Goal: Task Accomplishment & Management: Manage account settings

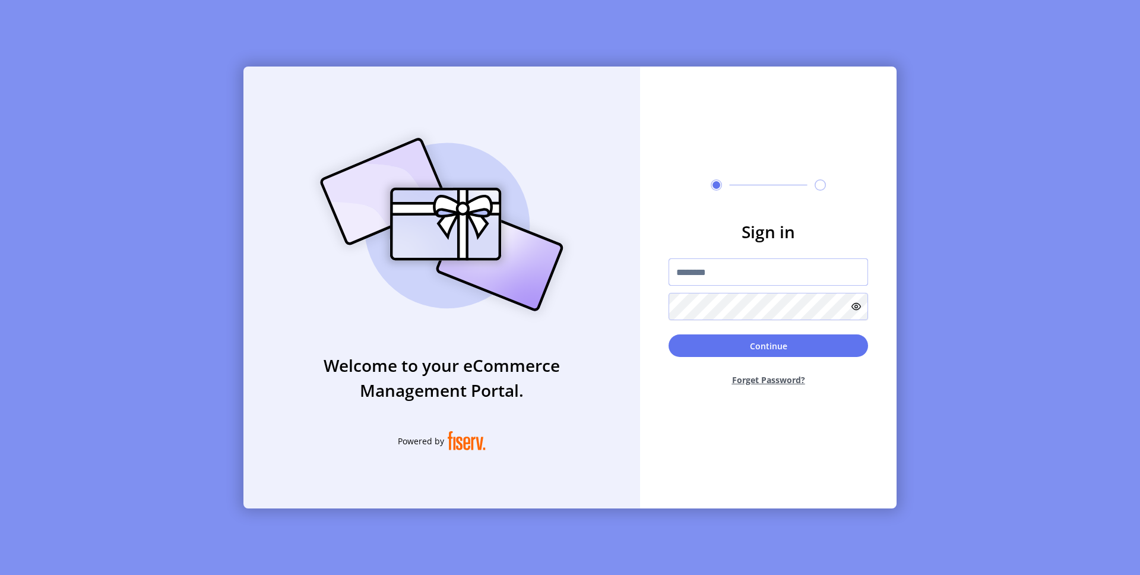
click at [730, 271] on input "text" at bounding box center [769, 271] width 200 height 27
type input "**********"
click at [797, 347] on button "Continue" at bounding box center [769, 345] width 200 height 23
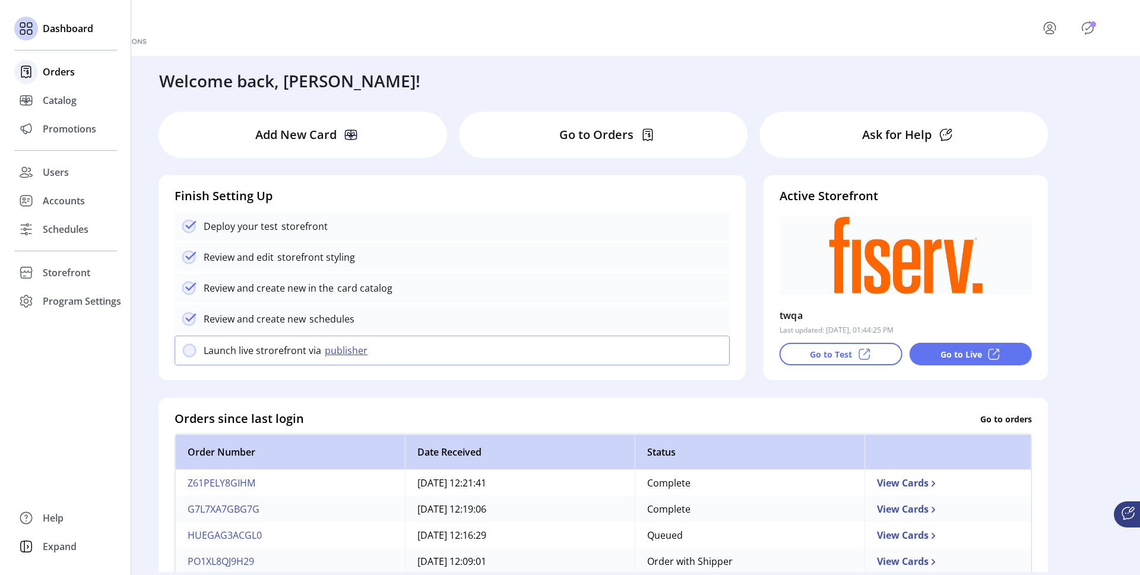
click at [56, 69] on span "Orders" at bounding box center [59, 72] width 32 height 14
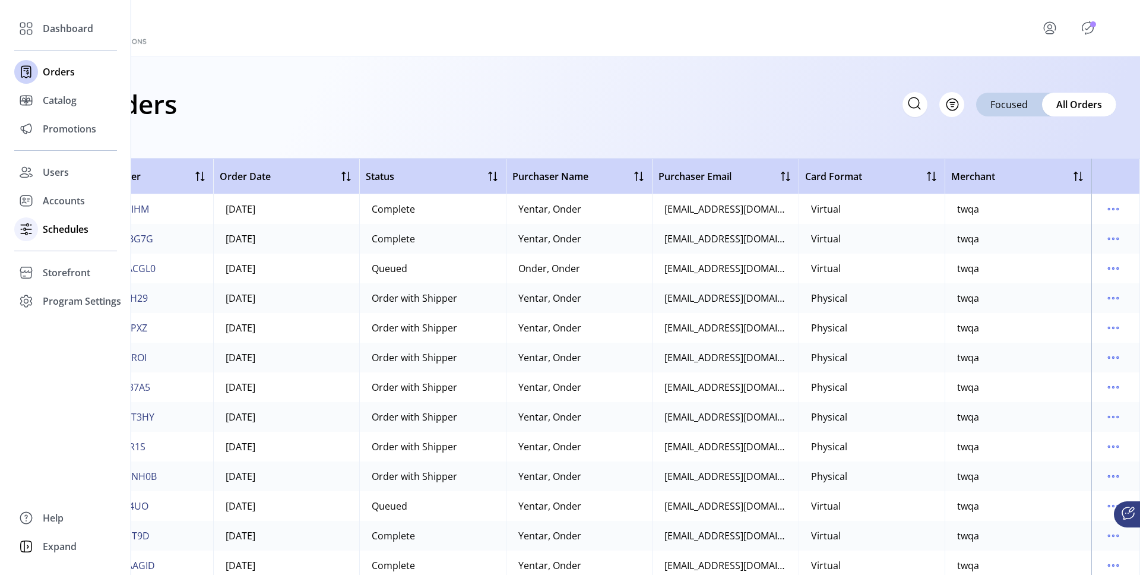
click at [47, 230] on span "Schedules" at bounding box center [66, 229] width 46 height 14
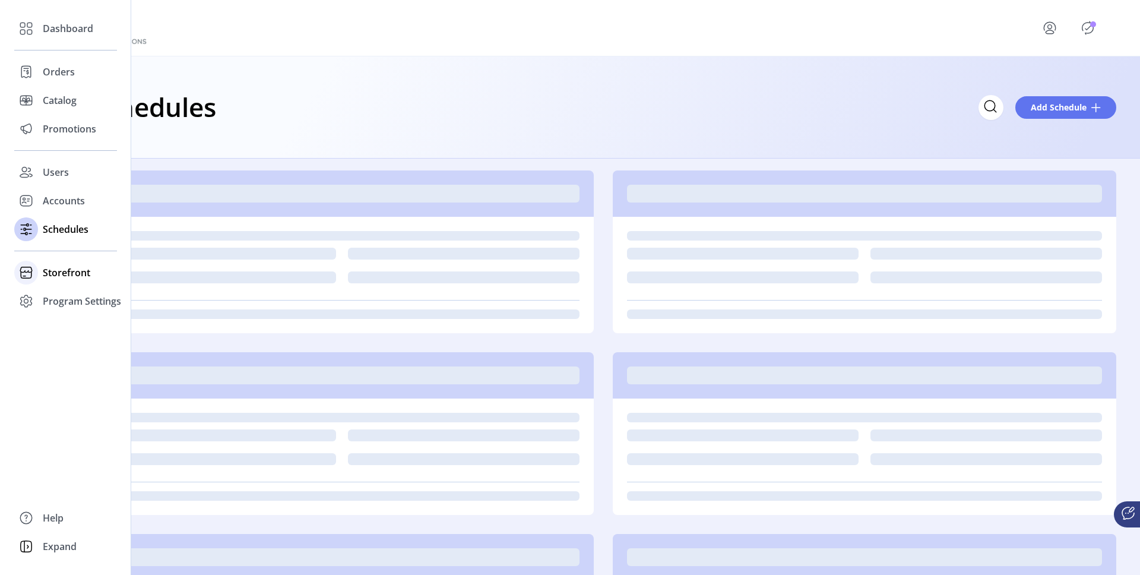
click at [47, 284] on div "Storefront" at bounding box center [65, 272] width 103 height 29
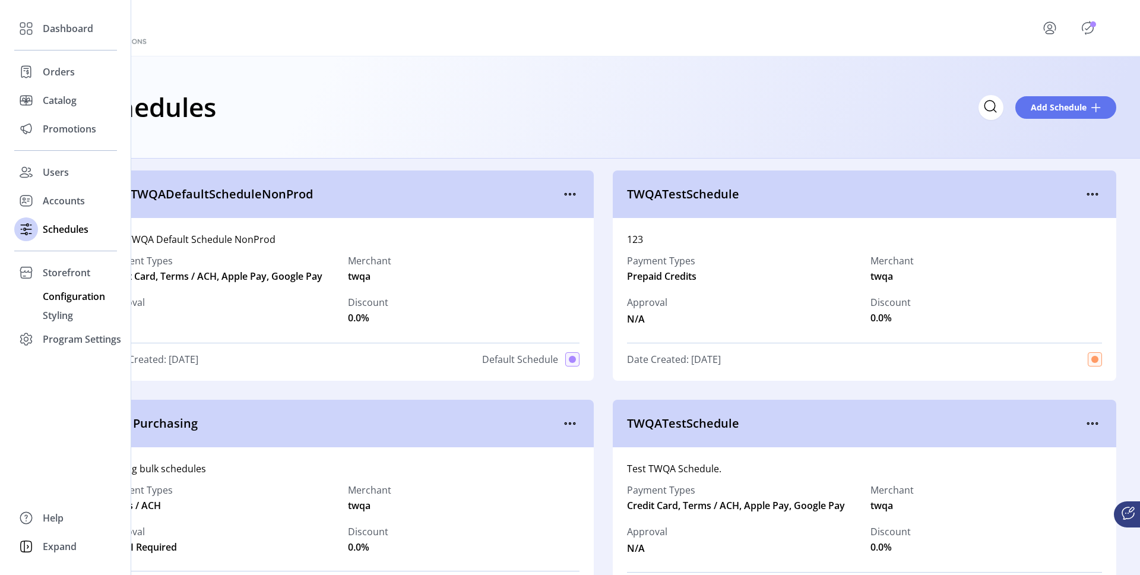
click at [69, 301] on span "Configuration" at bounding box center [74, 296] width 62 height 14
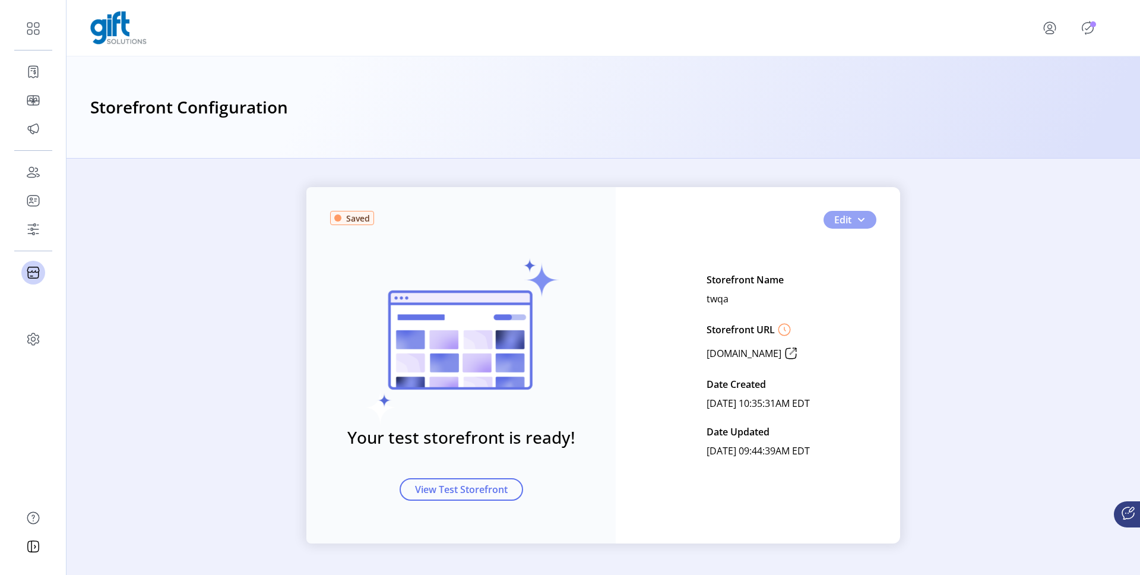
click at [863, 222] on span "button" at bounding box center [861, 220] width 10 height 10
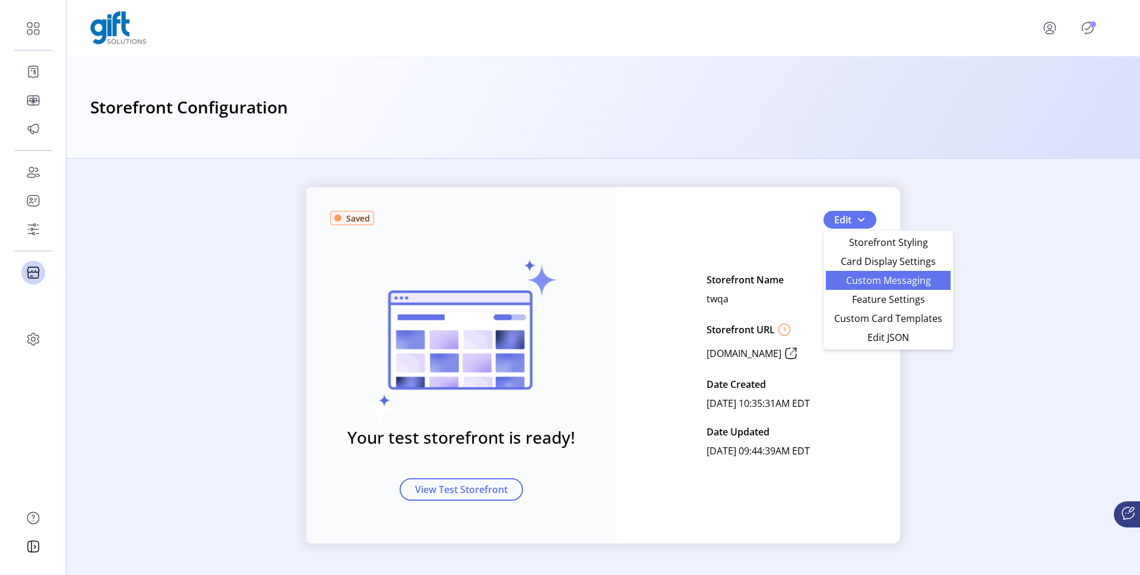
click at [866, 282] on span "Custom Messaging" at bounding box center [888, 281] width 110 height 10
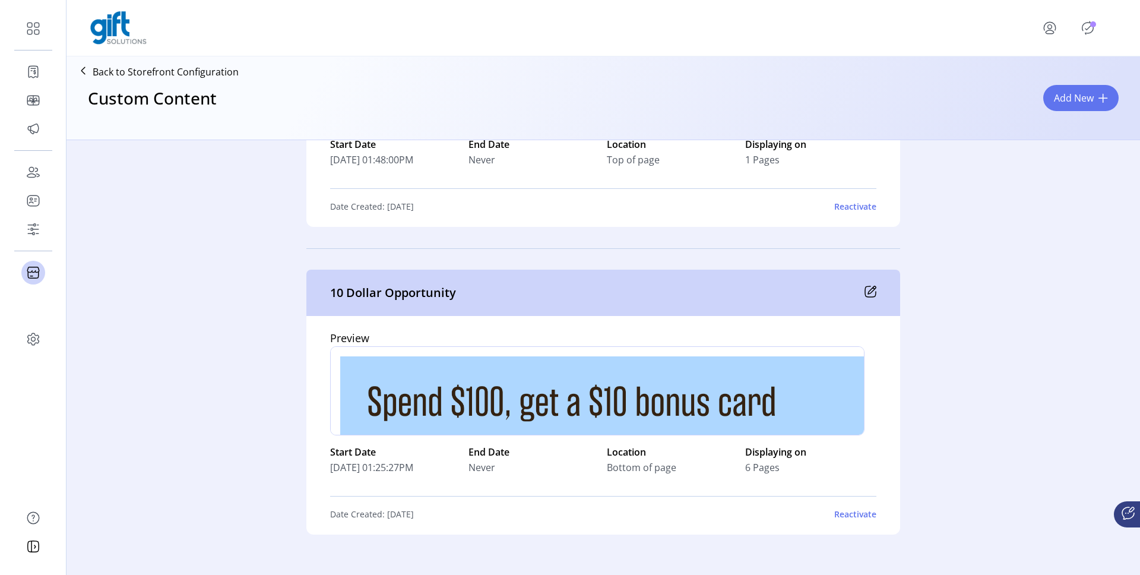
click at [845, 514] on div "Reactivate" at bounding box center [855, 514] width 42 height 12
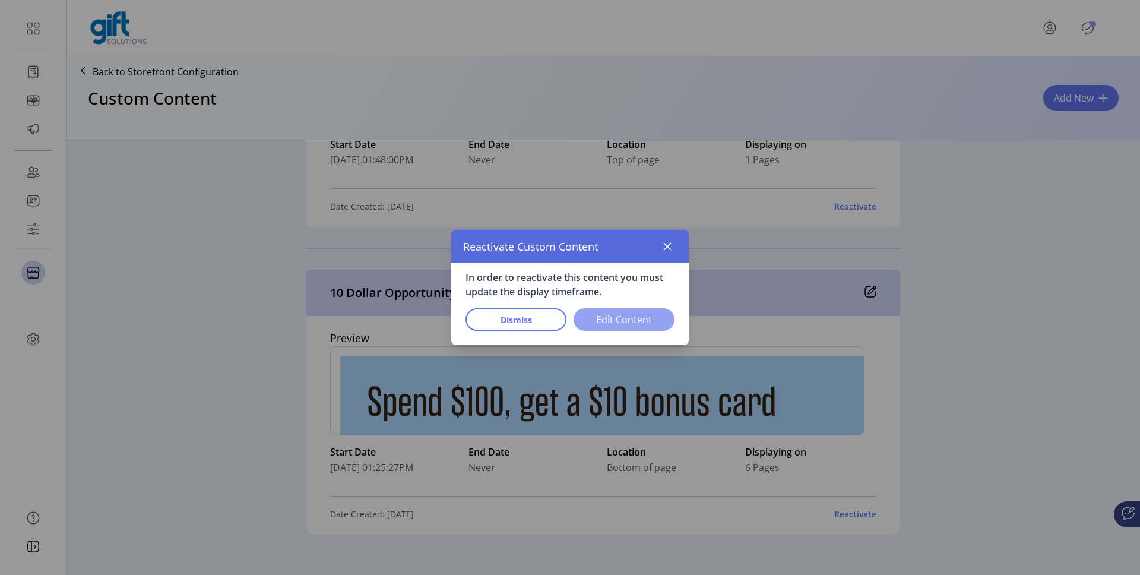
click at [609, 320] on span "Edit Content" at bounding box center [624, 319] width 70 height 14
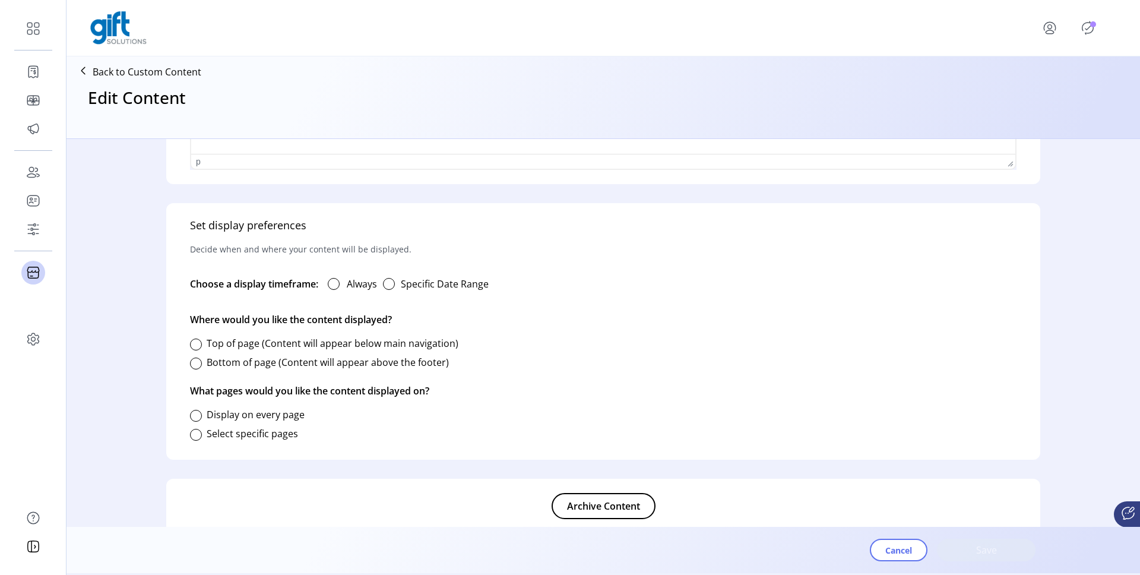
type input "**********"
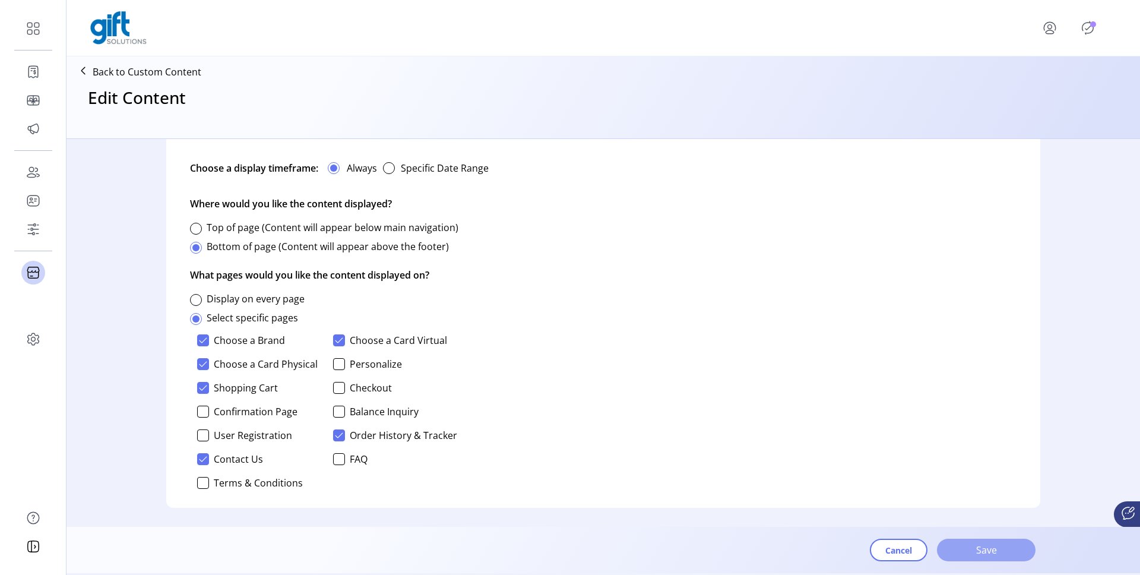
click at [987, 546] on span "Save" at bounding box center [987, 550] width 68 height 14
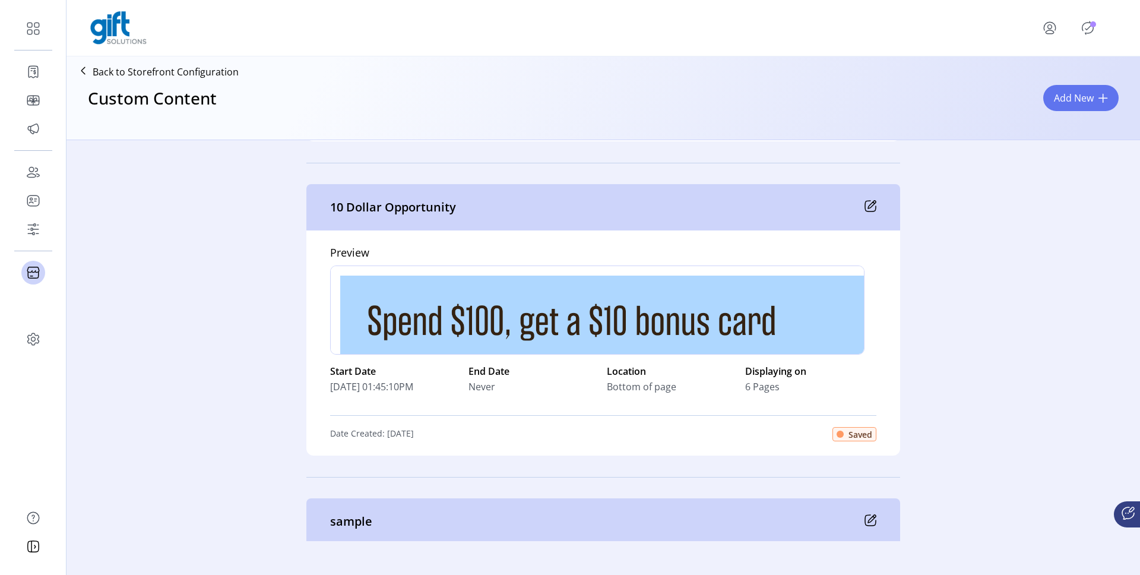
click at [867, 431] on span "Saved" at bounding box center [861, 434] width 24 height 12
click at [1085, 31] on icon "Publisher Panel" at bounding box center [1088, 27] width 19 height 19
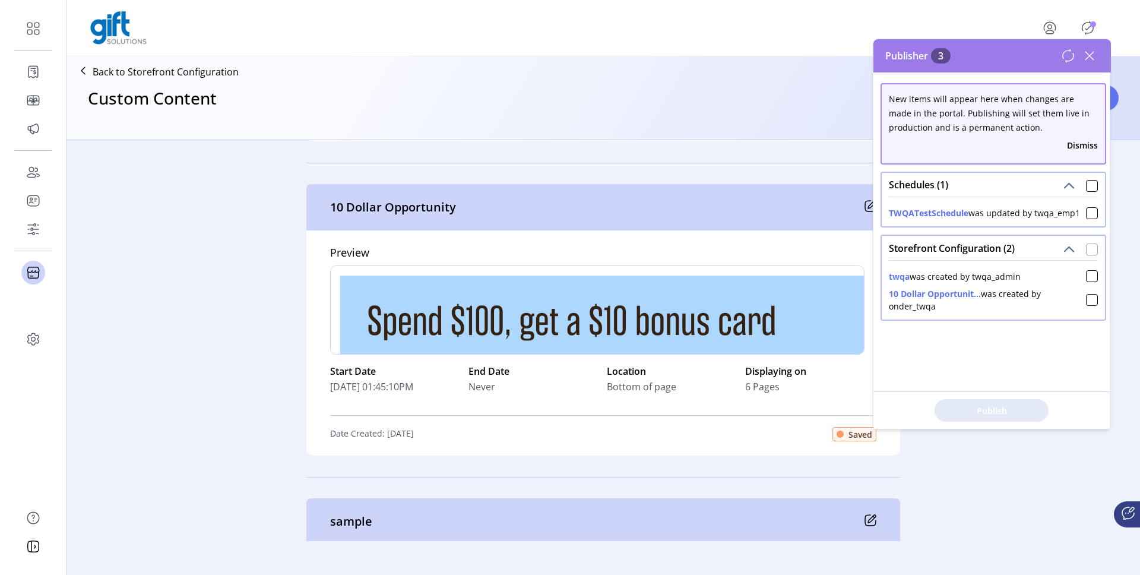
click at [1088, 248] on div at bounding box center [1092, 250] width 12 height 12
click at [1086, 185] on div at bounding box center [1092, 186] width 12 height 12
click at [984, 403] on button "Publish 3 Items" at bounding box center [992, 410] width 114 height 23
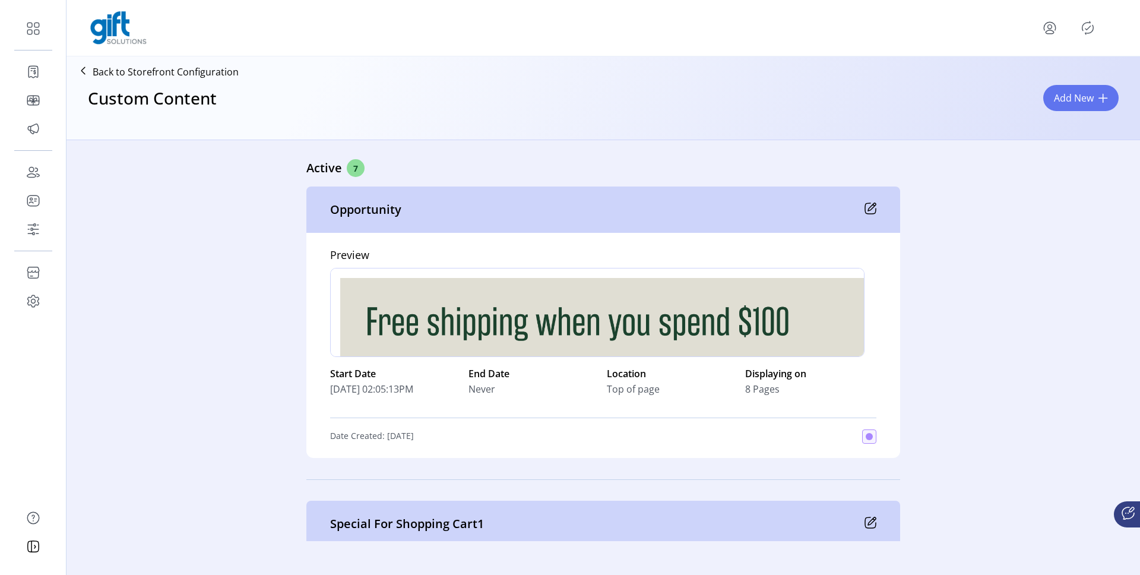
click at [1085, 27] on icon "Publisher Panel" at bounding box center [1088, 27] width 19 height 19
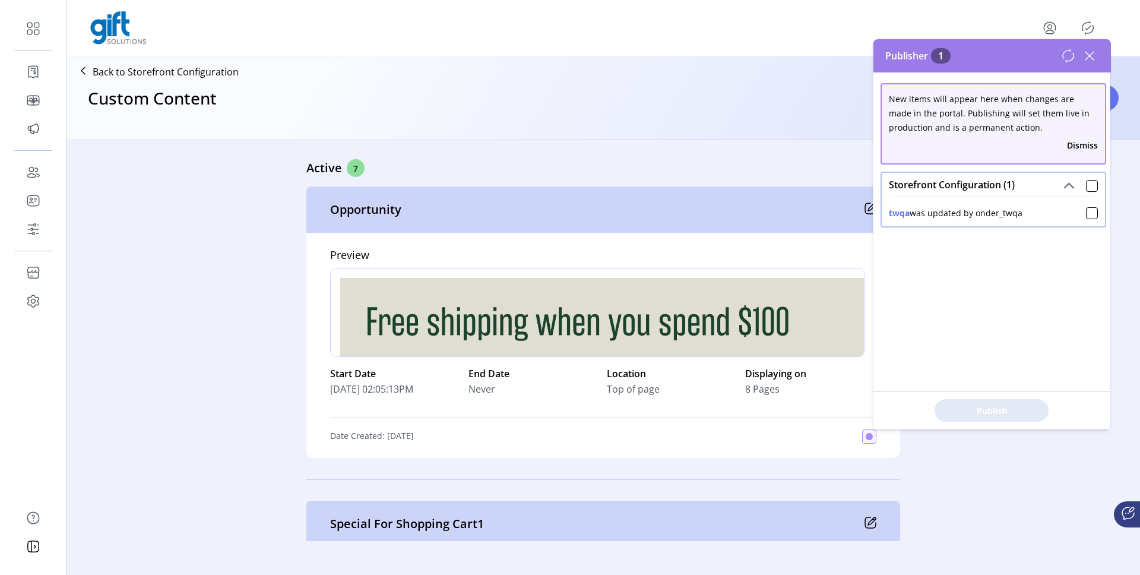
click at [1093, 56] on icon at bounding box center [1089, 55] width 19 height 19
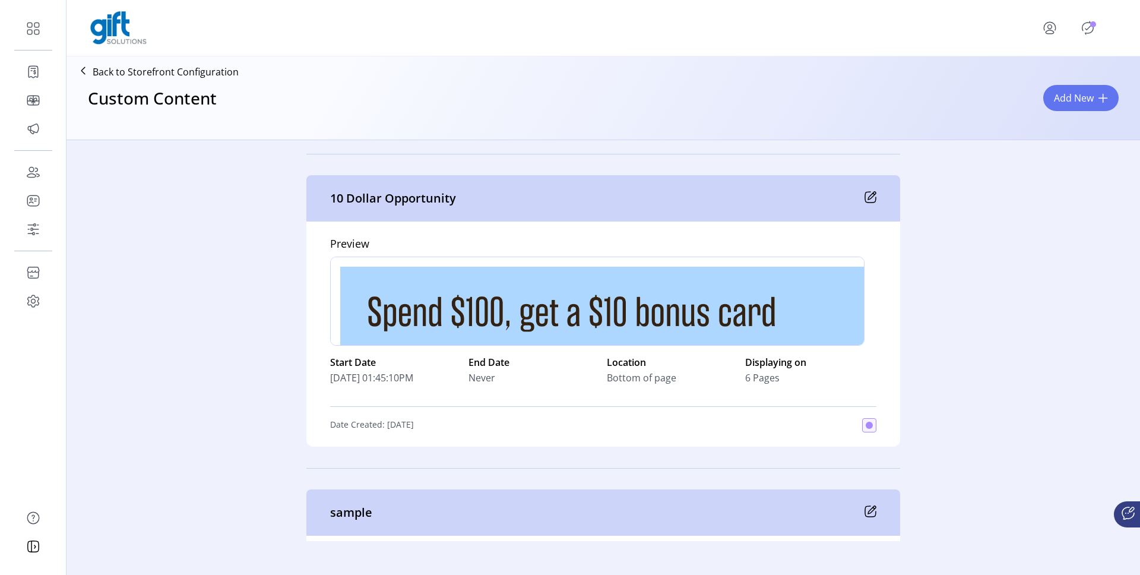
drag, startPoint x: 907, startPoint y: 208, endPoint x: 1020, endPoint y: 53, distance: 192.2
click at [1010, 65] on div "Back to Storefront Configuration Custom Content Add New Active 7 Opportunity Pr…" at bounding box center [604, 298] width 1074 height 485
click at [1091, 27] on icon "Publisher Panel" at bounding box center [1088, 27] width 19 height 19
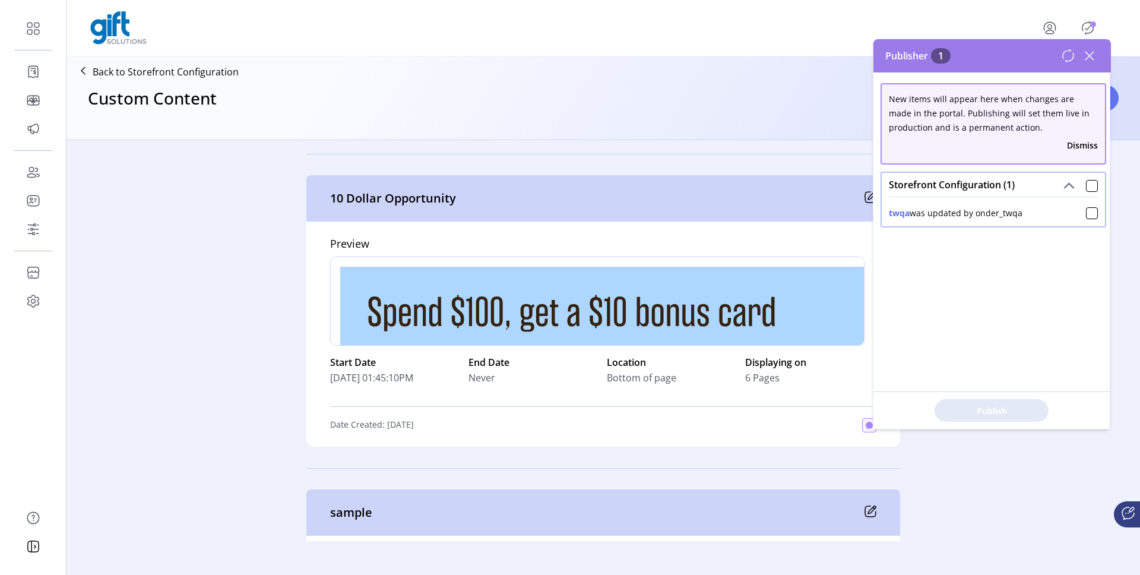
click at [1030, 207] on div "twqa was updated by onder_twqa" at bounding box center [993, 210] width 209 height 17
click at [1086, 186] on div at bounding box center [1092, 186] width 12 height 12
click at [980, 409] on span "Publish 1 Items" at bounding box center [991, 410] width 83 height 12
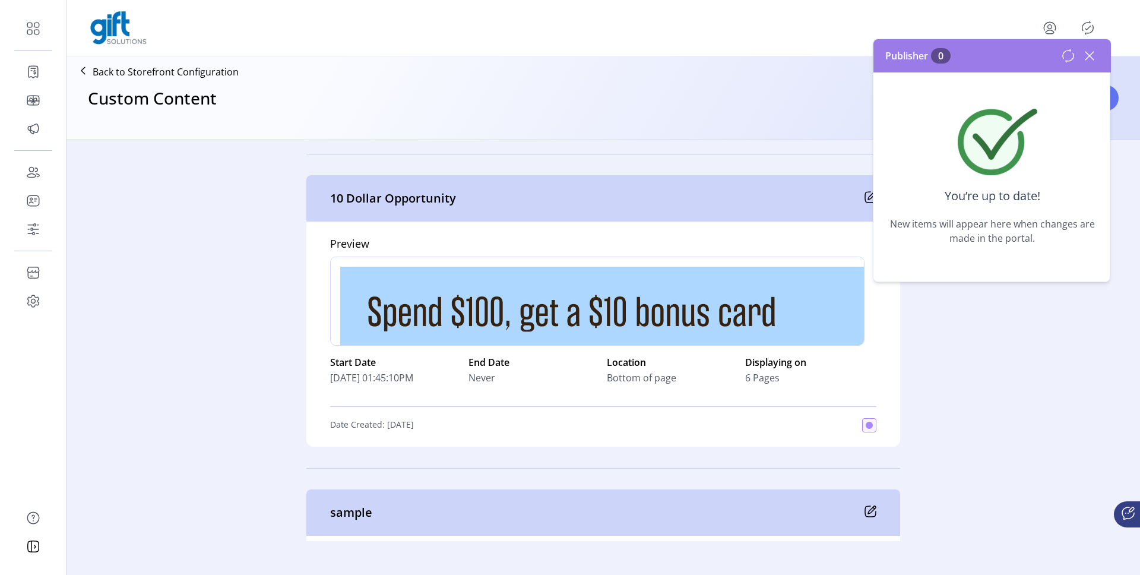
click at [1086, 50] on icon at bounding box center [1089, 55] width 19 height 19
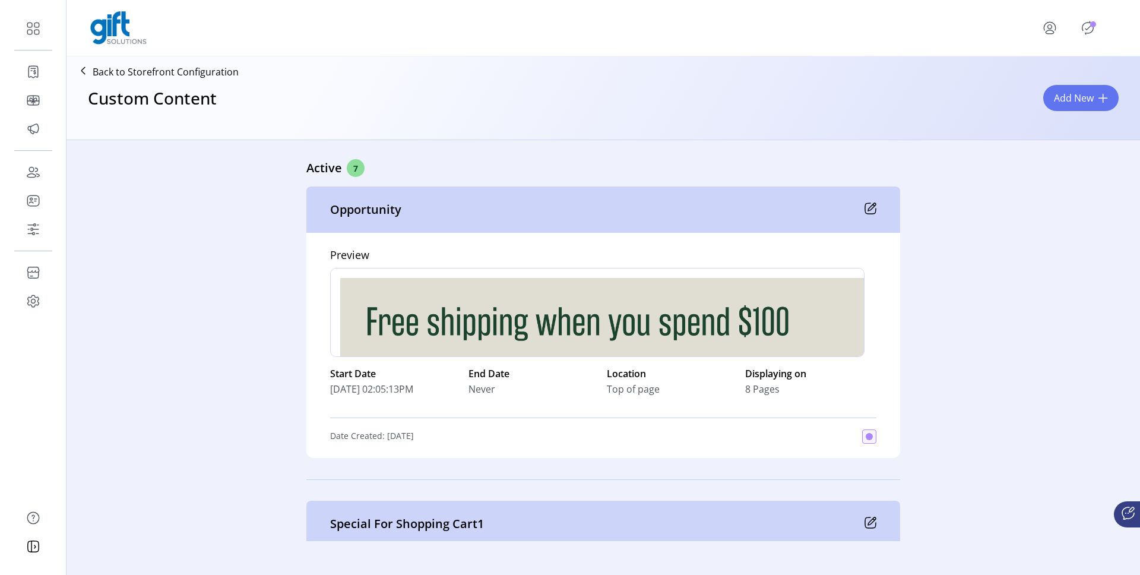
click at [1086, 26] on icon "Publisher Panel" at bounding box center [1088, 27] width 19 height 19
